Goal: Task Accomplishment & Management: Manage account settings

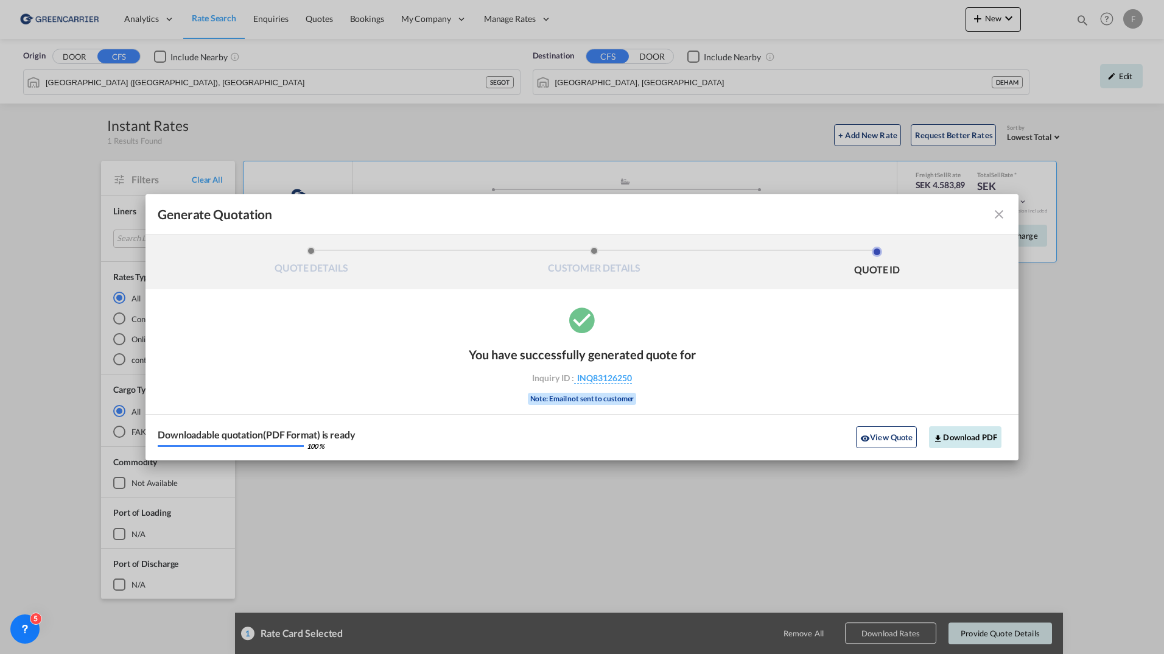
click at [959, 439] on button "Download PDF" at bounding box center [965, 437] width 72 height 22
click at [998, 213] on md-icon "icon-close fg-AAA8AD cursor m-0" at bounding box center [998, 214] width 15 height 15
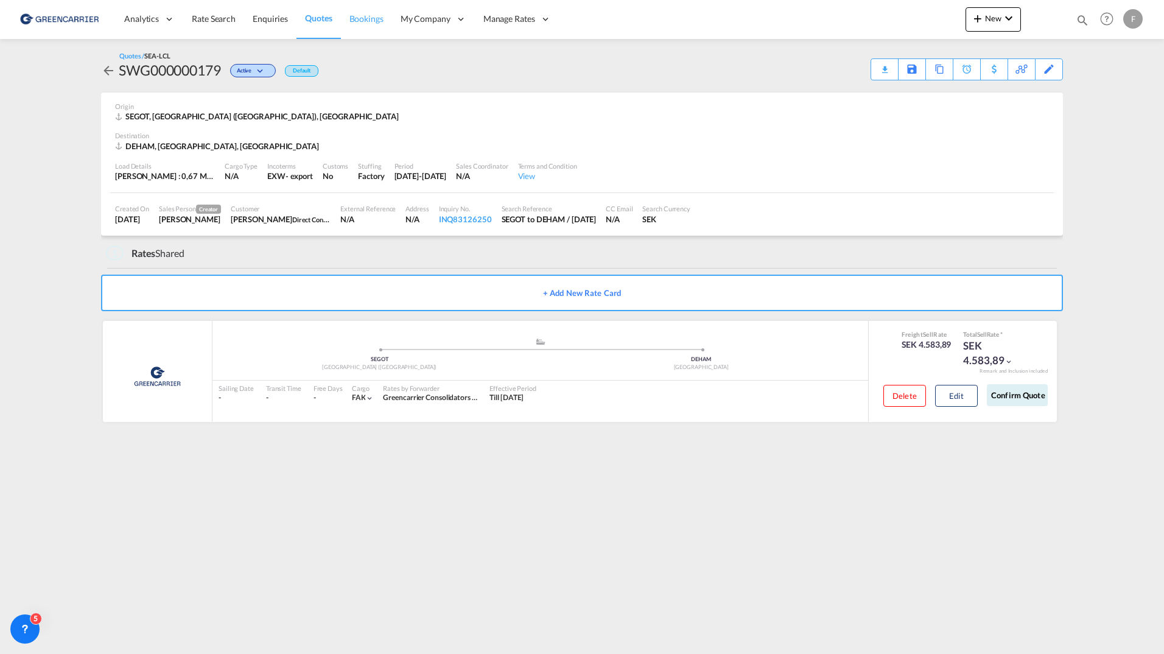
click at [357, 22] on span "Bookings" at bounding box center [366, 18] width 34 height 10
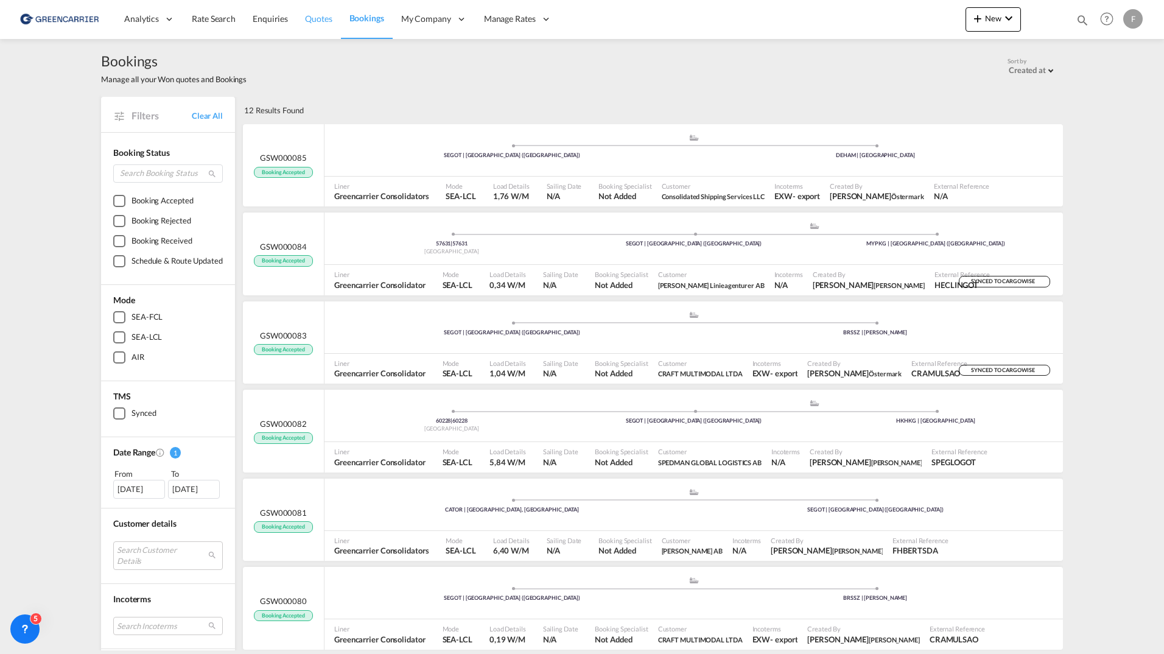
click at [314, 21] on span "Quotes" at bounding box center [318, 18] width 27 height 10
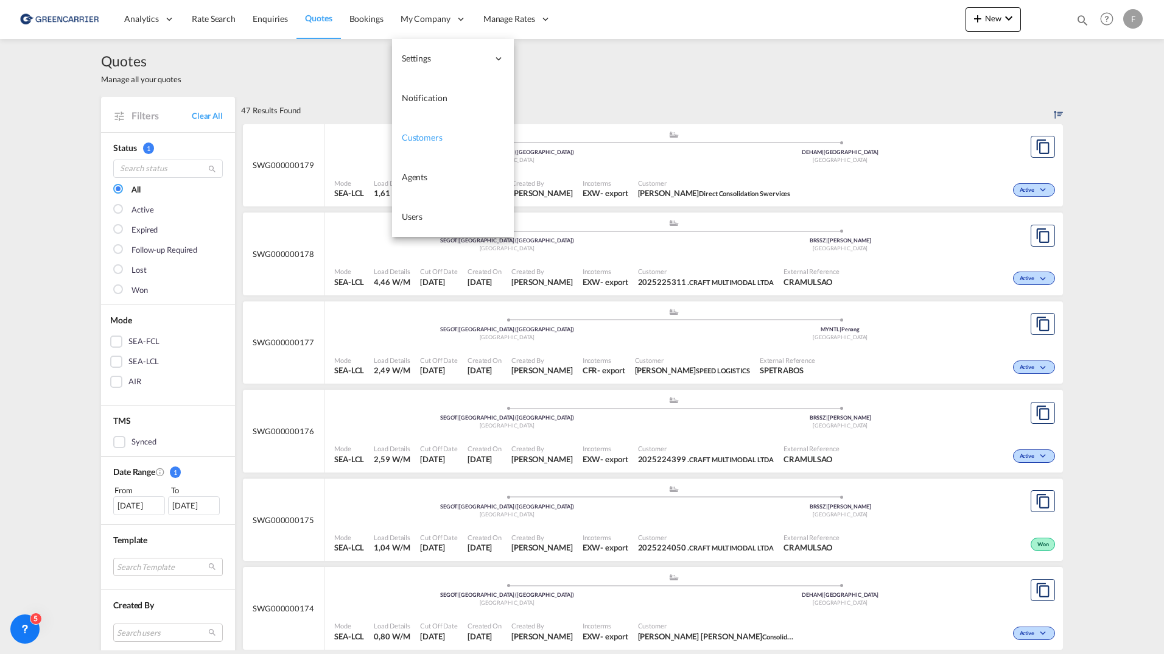
click at [424, 139] on span "Customers" at bounding box center [422, 137] width 41 height 10
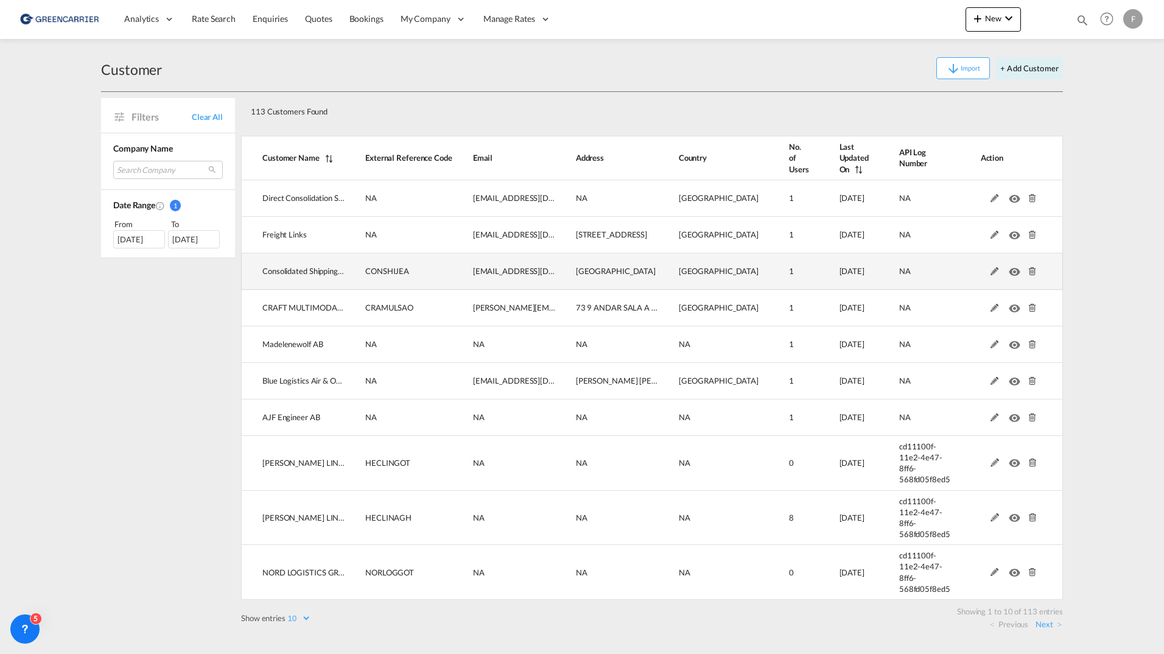
click at [987, 273] on md-icon at bounding box center [995, 271] width 16 height 9
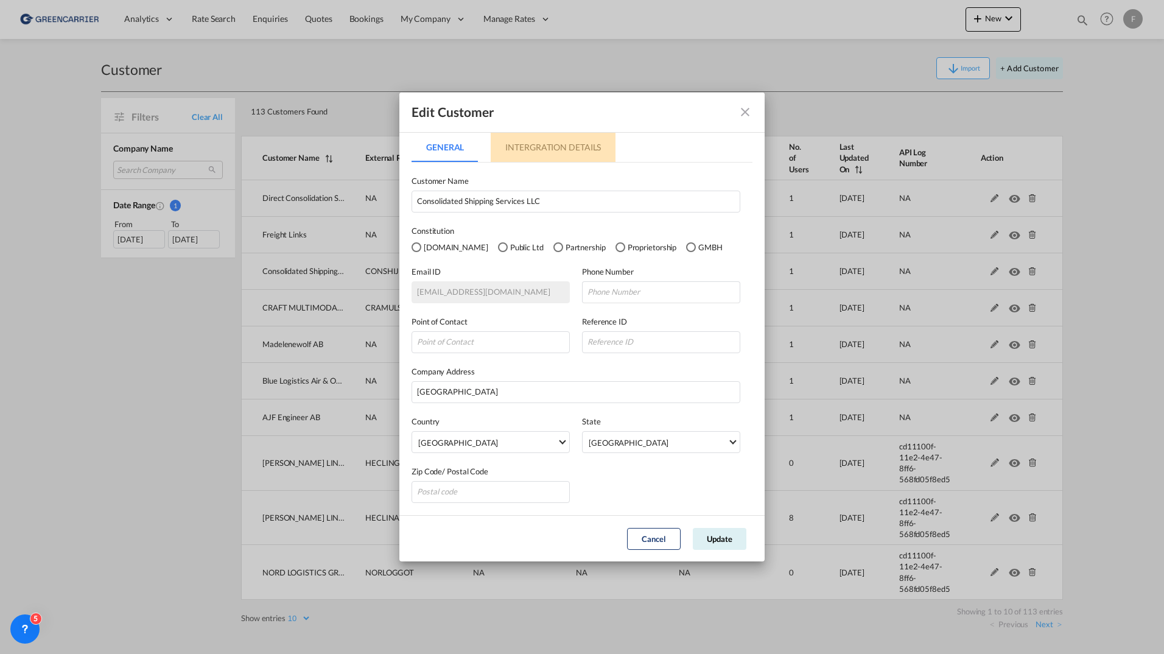
click at [565, 143] on md-tab-item "Intergration Details" at bounding box center [553, 147] width 125 height 29
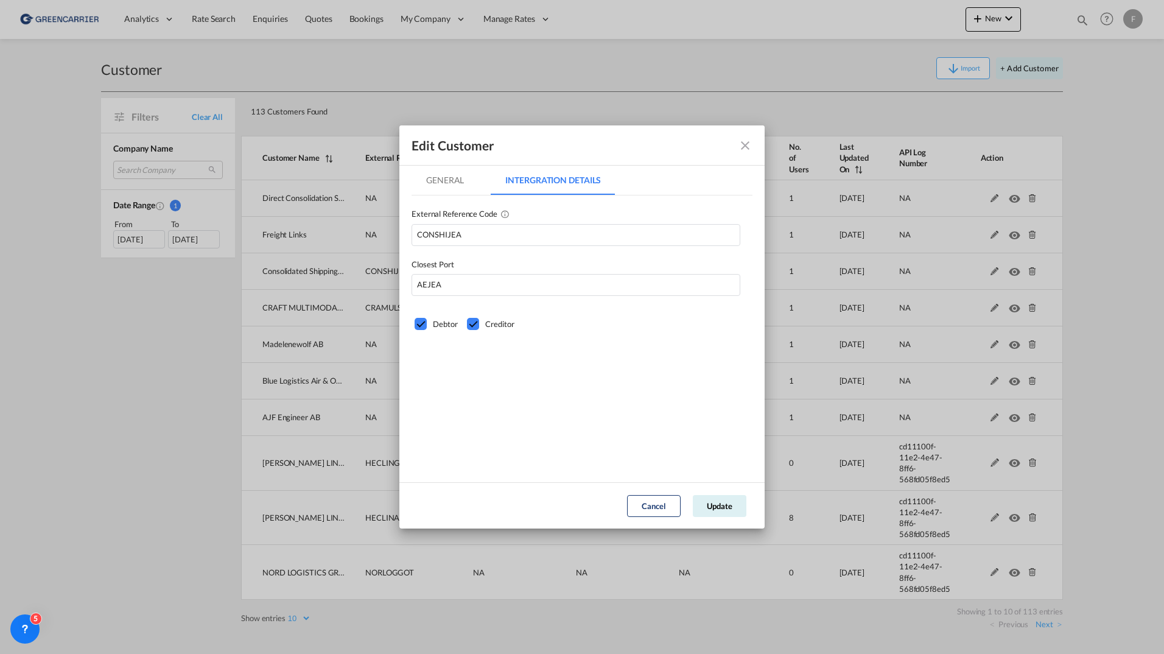
click at [747, 147] on md-icon "icon-close fg-AAA8AD" at bounding box center [745, 145] width 15 height 15
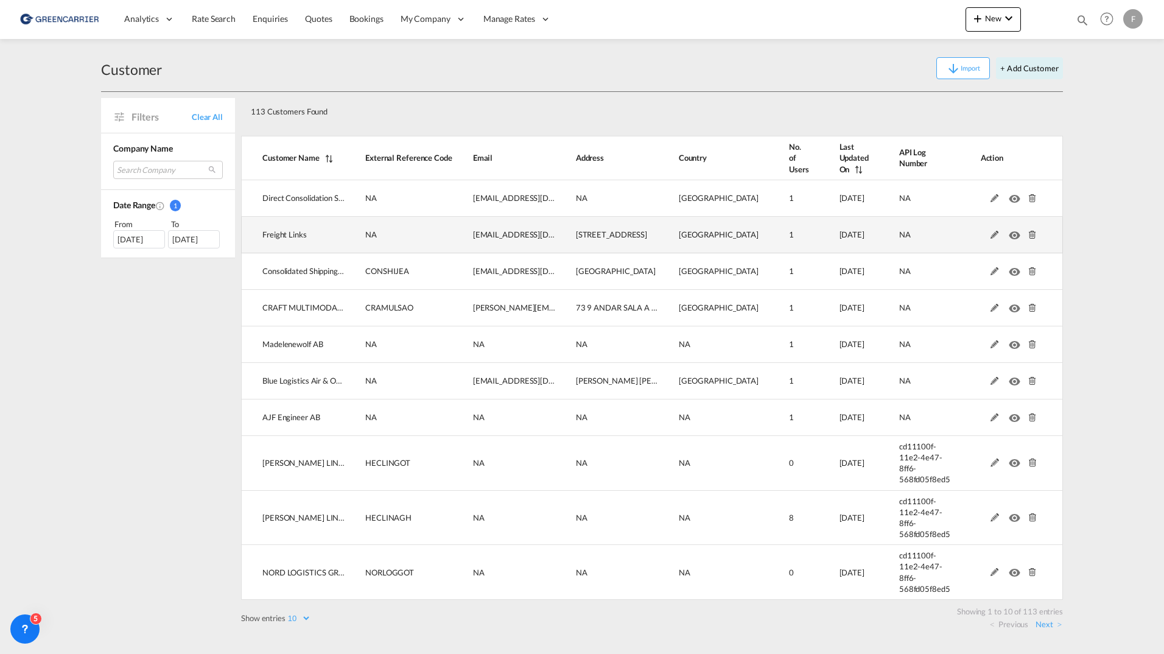
click at [987, 232] on md-icon at bounding box center [995, 235] width 16 height 9
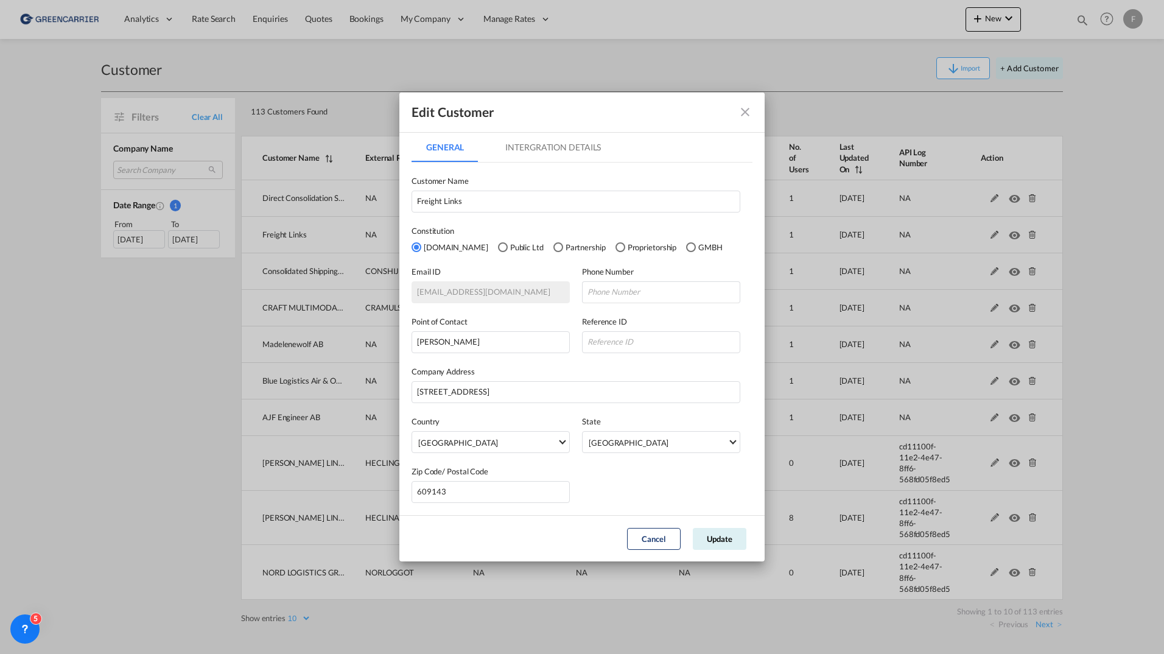
click at [612, 481] on div "Zip Code/ Postal Code 609143" at bounding box center [581, 478] width 341 height 50
click at [466, 204] on input "Freight Links" at bounding box center [575, 202] width 329 height 22
drag, startPoint x: 461, startPoint y: 203, endPoint x: 319, endPoint y: 161, distance: 148.1
click at [293, 180] on div "Edit Customer General Intergration Details General Intergration Details Custome…" at bounding box center [582, 327] width 1164 height 654
type input "FREIGHT LINKS EXPRESS PTE LTD"
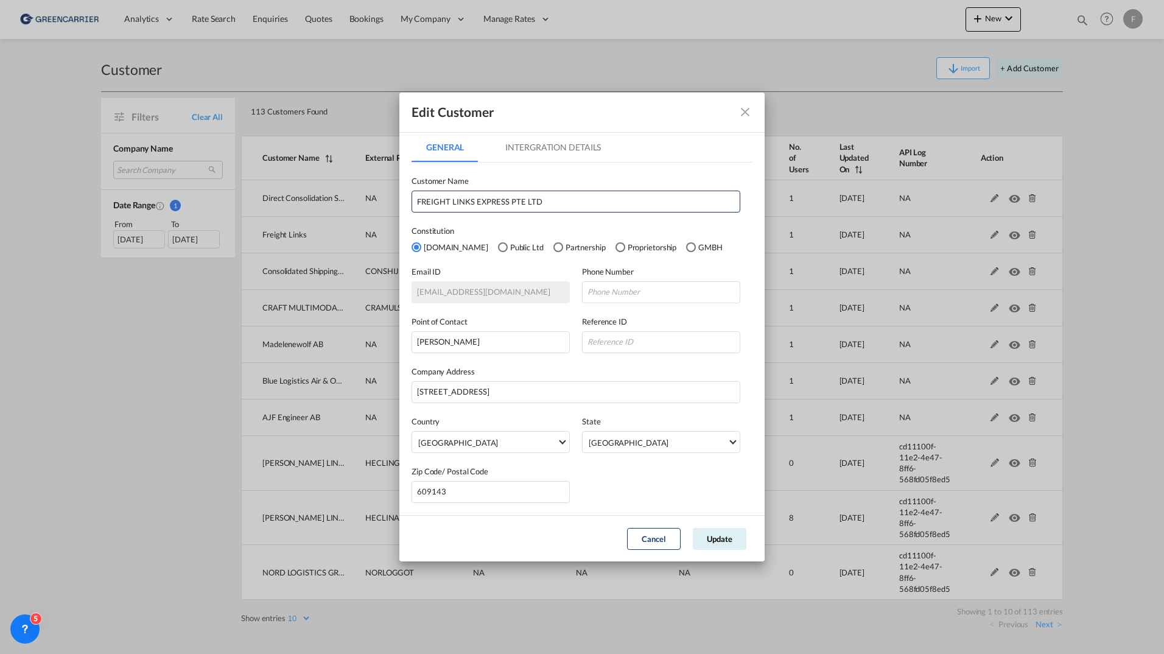
click at [550, 147] on md-tab-item "Intergration Details" at bounding box center [553, 147] width 125 height 29
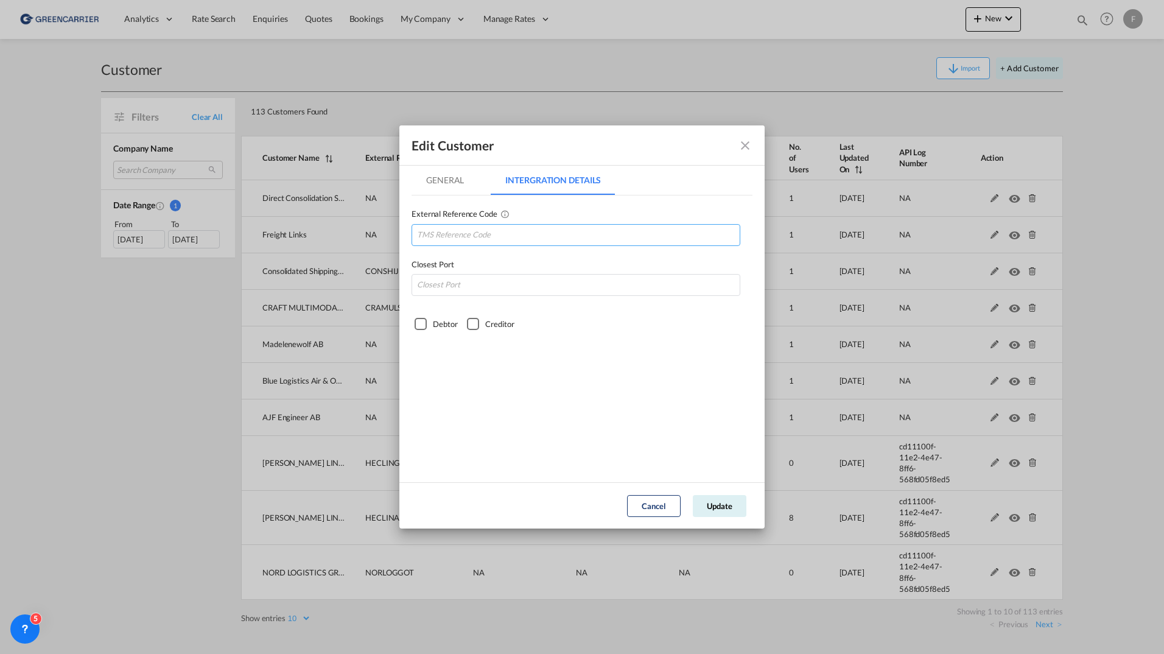
click at [452, 229] on input "GeneralIntergration Details ..." at bounding box center [575, 235] width 329 height 22
type input "FRELINSIN"
type input "SGSIN"
click at [422, 325] on div "Debtor" at bounding box center [420, 324] width 12 height 12
click at [468, 322] on div "Creditor" at bounding box center [473, 324] width 12 height 12
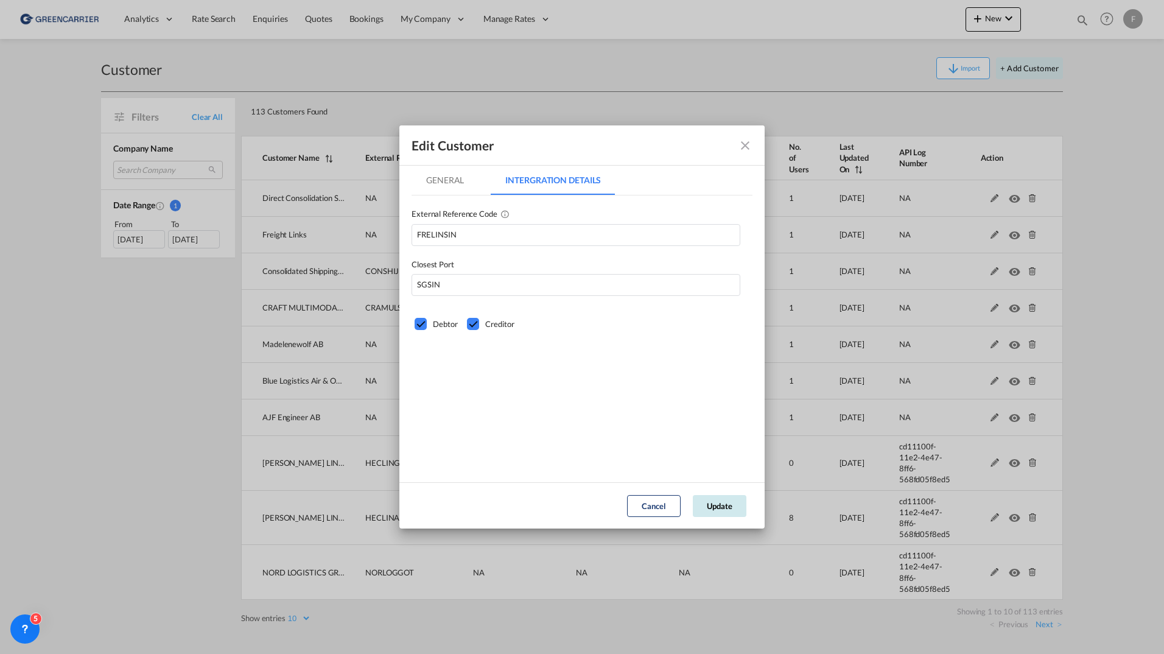
click at [729, 506] on button "Update" at bounding box center [720, 506] width 54 height 22
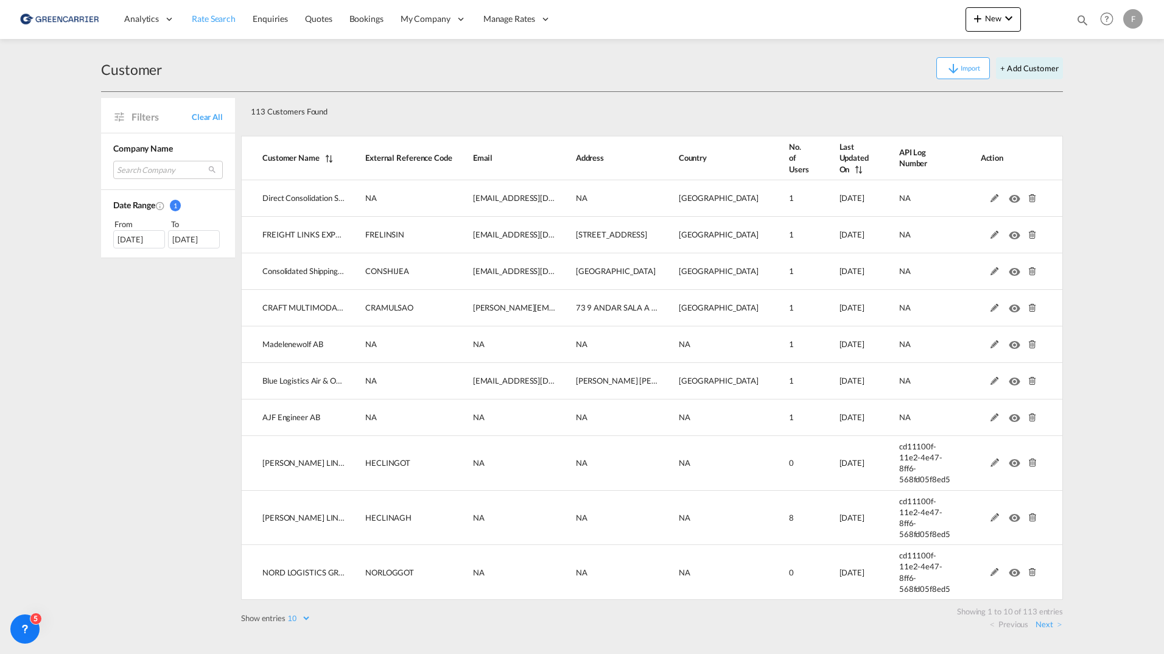
click at [218, 16] on span "Rate Search" at bounding box center [214, 18] width 44 height 10
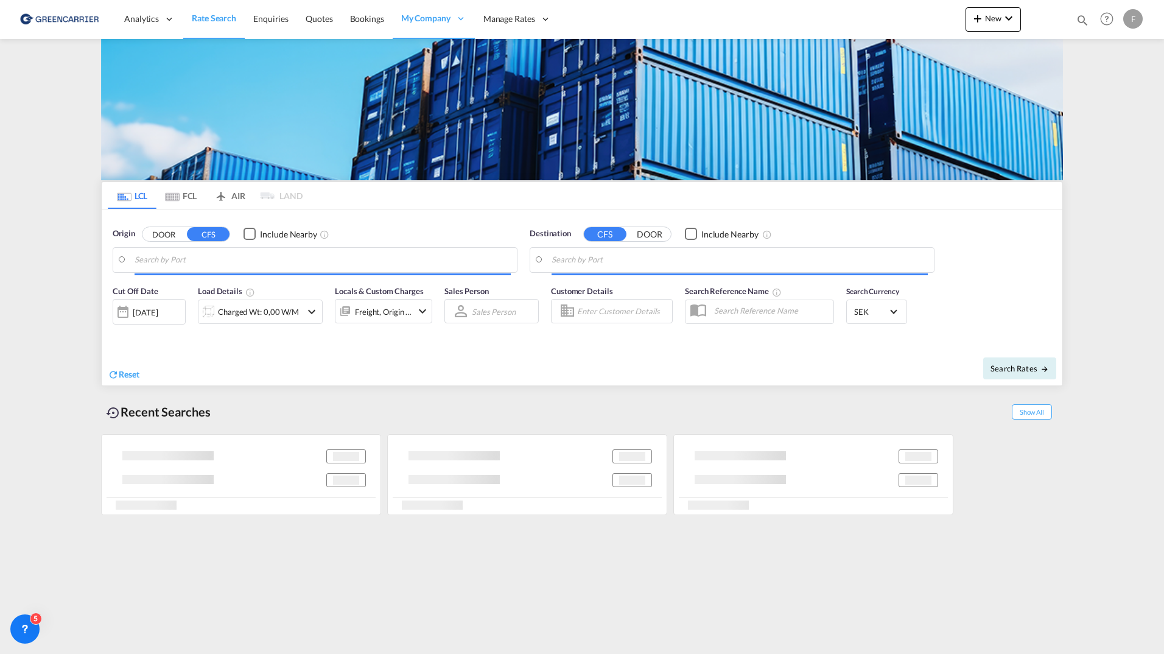
type input "[GEOGRAPHIC_DATA] ([GEOGRAPHIC_DATA]), [GEOGRAPHIC_DATA]"
type input "[GEOGRAPHIC_DATA], [GEOGRAPHIC_DATA]"
